Goal: Transaction & Acquisition: Purchase product/service

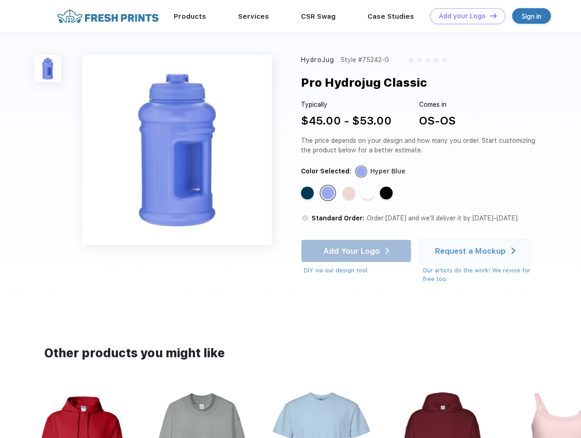
click at [464, 16] on link "Add your Logo Design Tool" at bounding box center [467, 16] width 75 height 16
click at [0, 0] on div "Design Tool" at bounding box center [0, 0] width 0 height 0
click at [489, 16] on link "Add your Logo Design Tool" at bounding box center [467, 16] width 75 height 16
click at [48, 68] on img at bounding box center [47, 68] width 27 height 27
click at [308, 193] on div "Standard Color" at bounding box center [307, 193] width 13 height 13
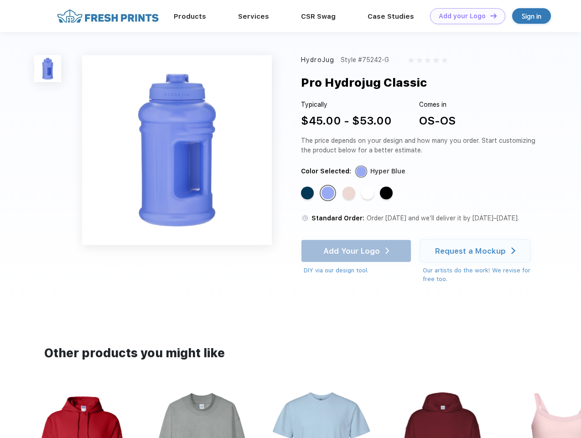
click at [329, 193] on div "Standard Color" at bounding box center [328, 193] width 13 height 13
click at [350, 193] on div "Standard Color" at bounding box center [349, 193] width 13 height 13
click at [369, 193] on div "Standard Color" at bounding box center [367, 193] width 13 height 13
click at [387, 193] on div "Standard Color" at bounding box center [386, 193] width 13 height 13
click at [357, 251] on div "Add Your Logo DIY via our design tool. Ah shoot! This product isn't up in our d…" at bounding box center [356, 258] width 110 height 36
